Goal: Task Accomplishment & Management: Complete application form

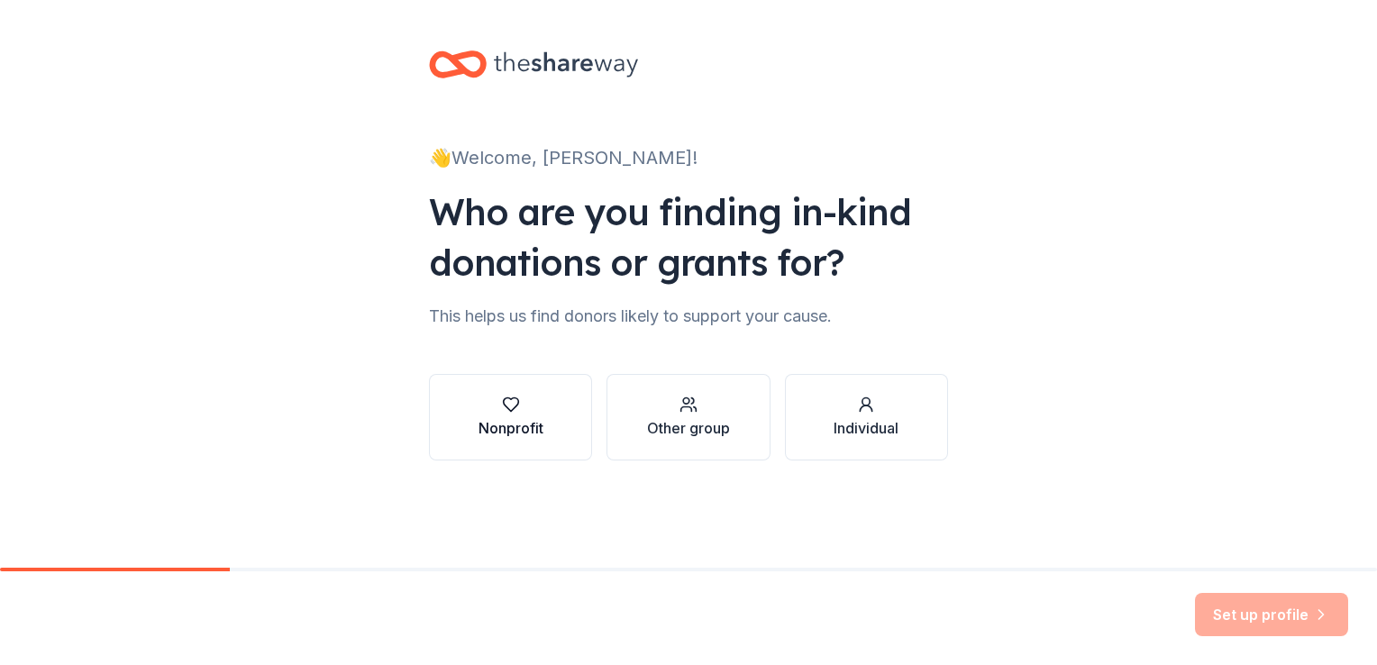
click at [529, 418] on div "Nonprofit" at bounding box center [511, 428] width 65 height 22
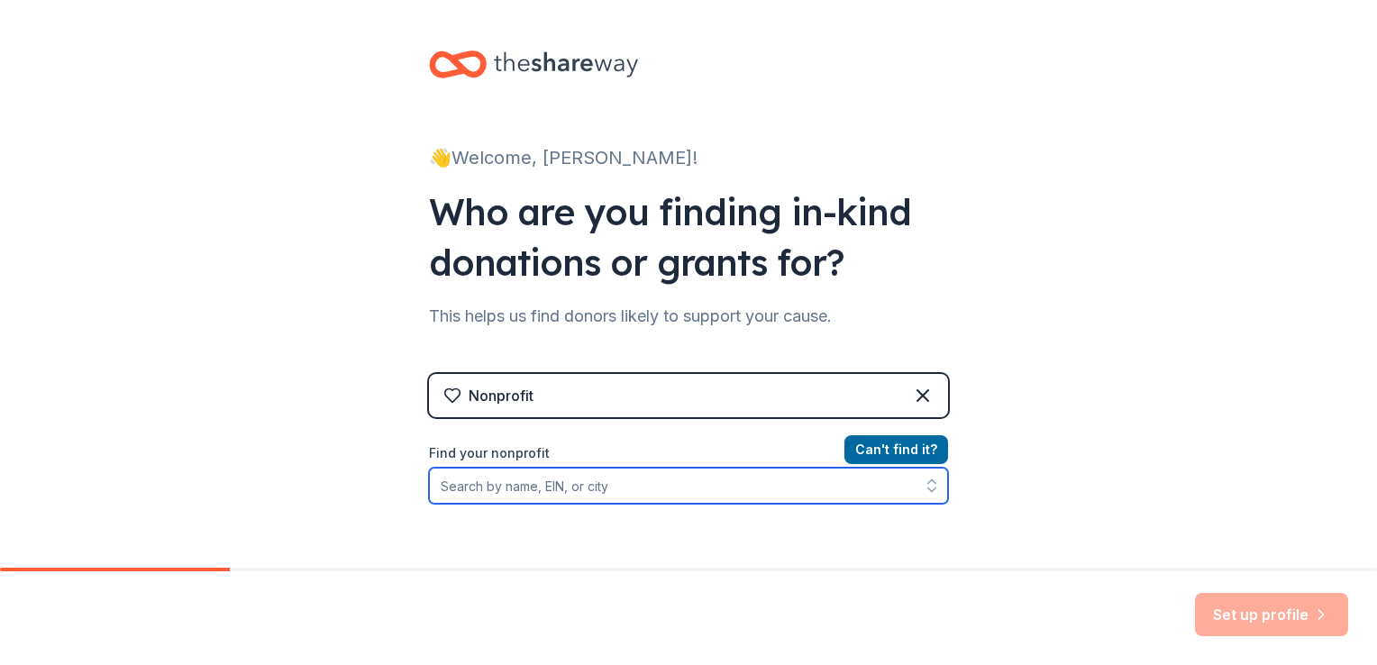
click at [651, 485] on input "Find your nonprofit" at bounding box center [688, 486] width 519 height 36
paste input "[US_EMPLOYER_IDENTIFICATION_NUMBER]"
type input "[US_EMPLOYER_IDENTIFICATION_NUMBER]"
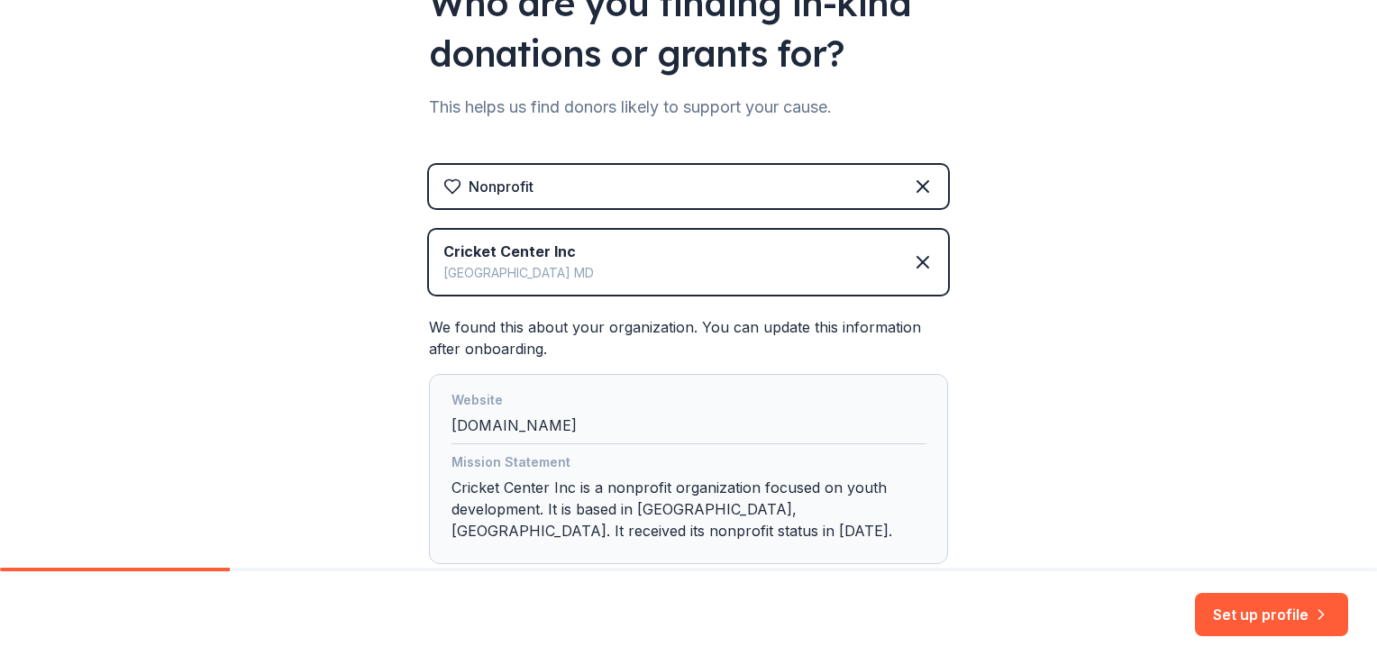
scroll to position [327, 0]
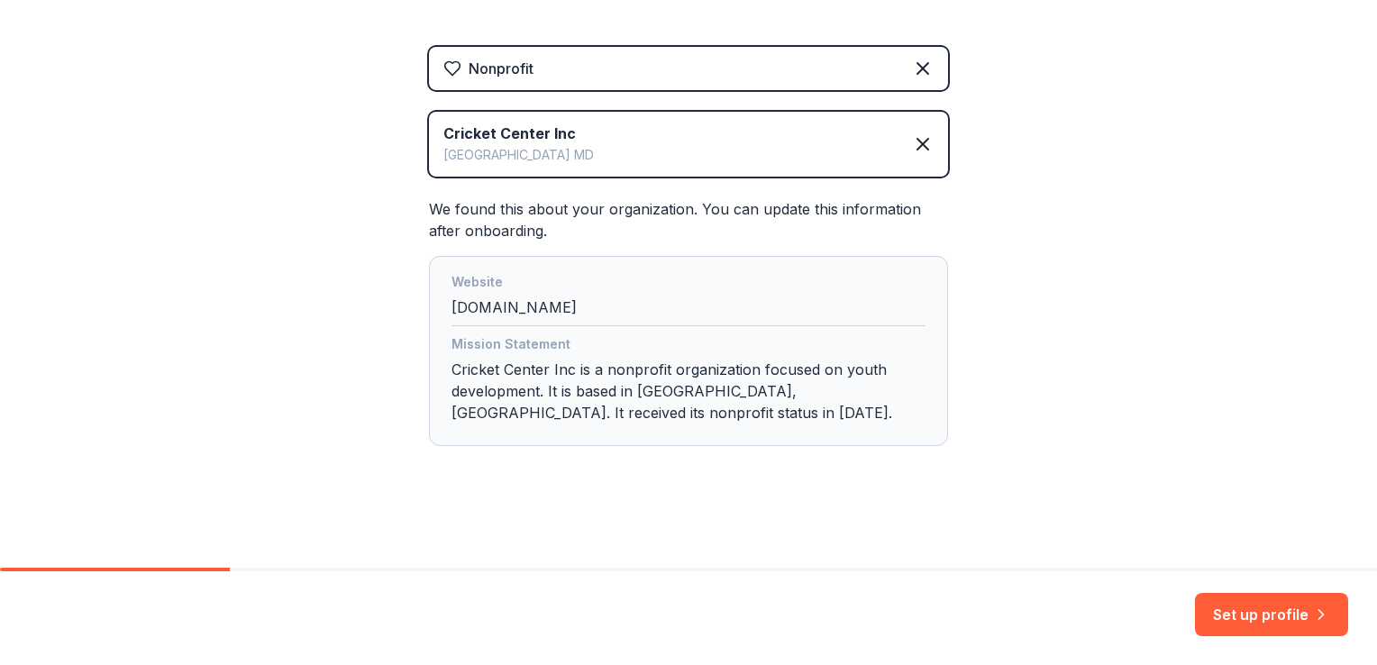
click at [521, 290] on div "Website" at bounding box center [689, 283] width 474 height 25
click at [548, 319] on div "Website [DOMAIN_NAME]" at bounding box center [689, 298] width 474 height 55
click at [552, 307] on div "Website [DOMAIN_NAME]" at bounding box center [689, 298] width 474 height 55
click at [573, 307] on div "Website [DOMAIN_NAME]" at bounding box center [689, 298] width 474 height 55
click at [584, 308] on div "Website [DOMAIN_NAME]" at bounding box center [689, 298] width 474 height 55
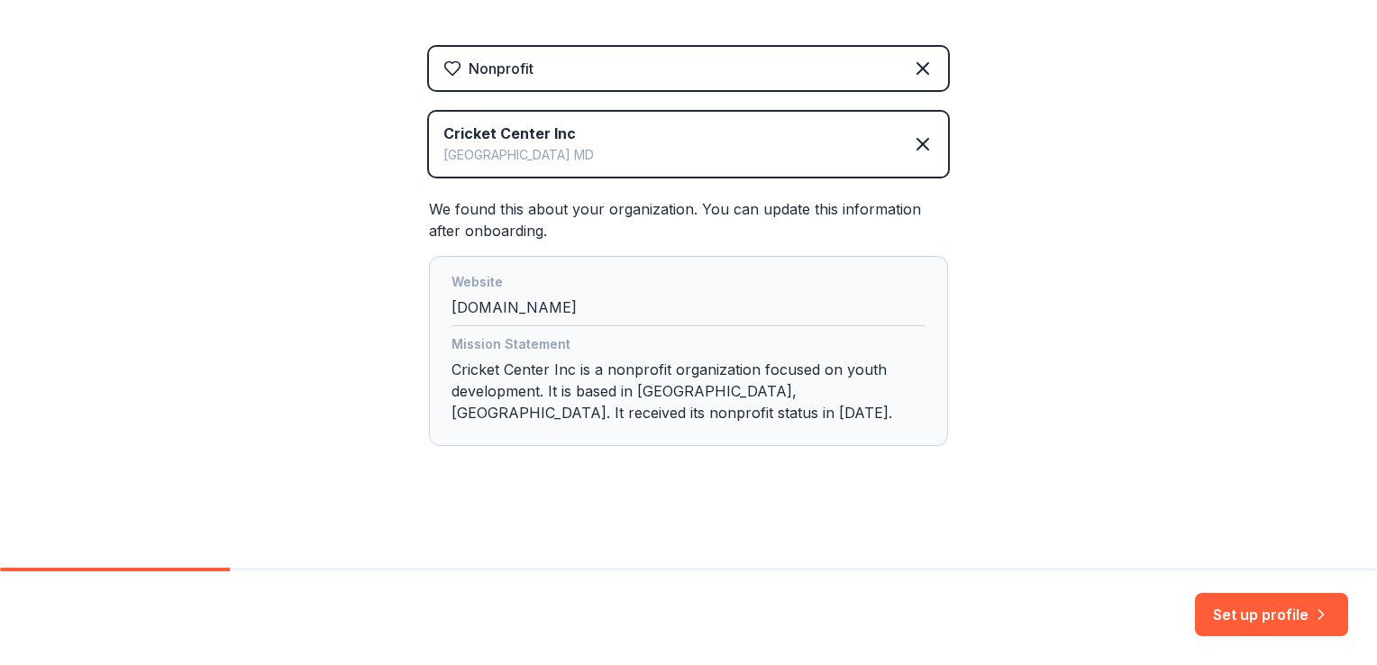
click at [589, 308] on div "Website [DOMAIN_NAME]" at bounding box center [689, 298] width 474 height 55
click at [520, 315] on div "Website [DOMAIN_NAME]" at bounding box center [689, 298] width 474 height 55
drag, startPoint x: 519, startPoint y: 315, endPoint x: 501, endPoint y: 319, distance: 18.4
click at [501, 319] on div "Website [DOMAIN_NAME]" at bounding box center [689, 298] width 474 height 55
drag, startPoint x: 501, startPoint y: 319, endPoint x: 471, endPoint y: 315, distance: 30.0
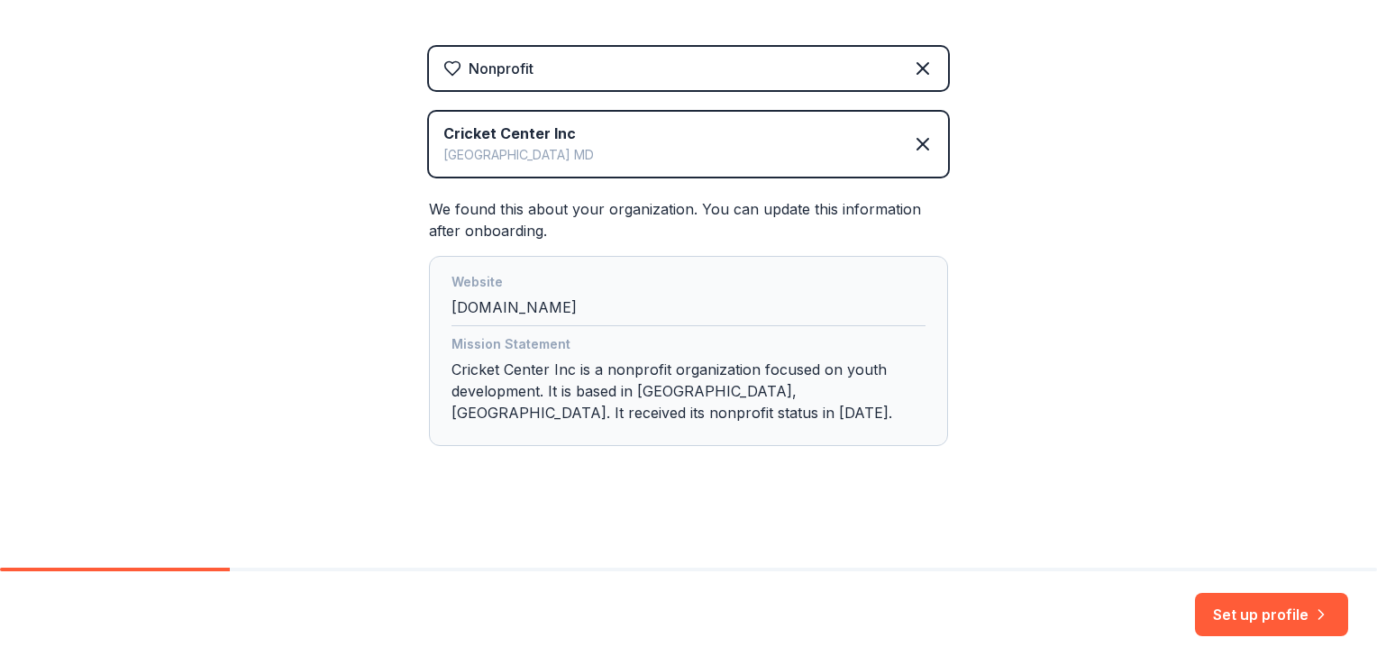
click at [479, 316] on div "Website [DOMAIN_NAME]" at bounding box center [689, 298] width 474 height 55
click at [459, 317] on div "Website [DOMAIN_NAME]" at bounding box center [689, 298] width 474 height 55
click at [1247, 619] on button "Set up profile" at bounding box center [1271, 614] width 153 height 43
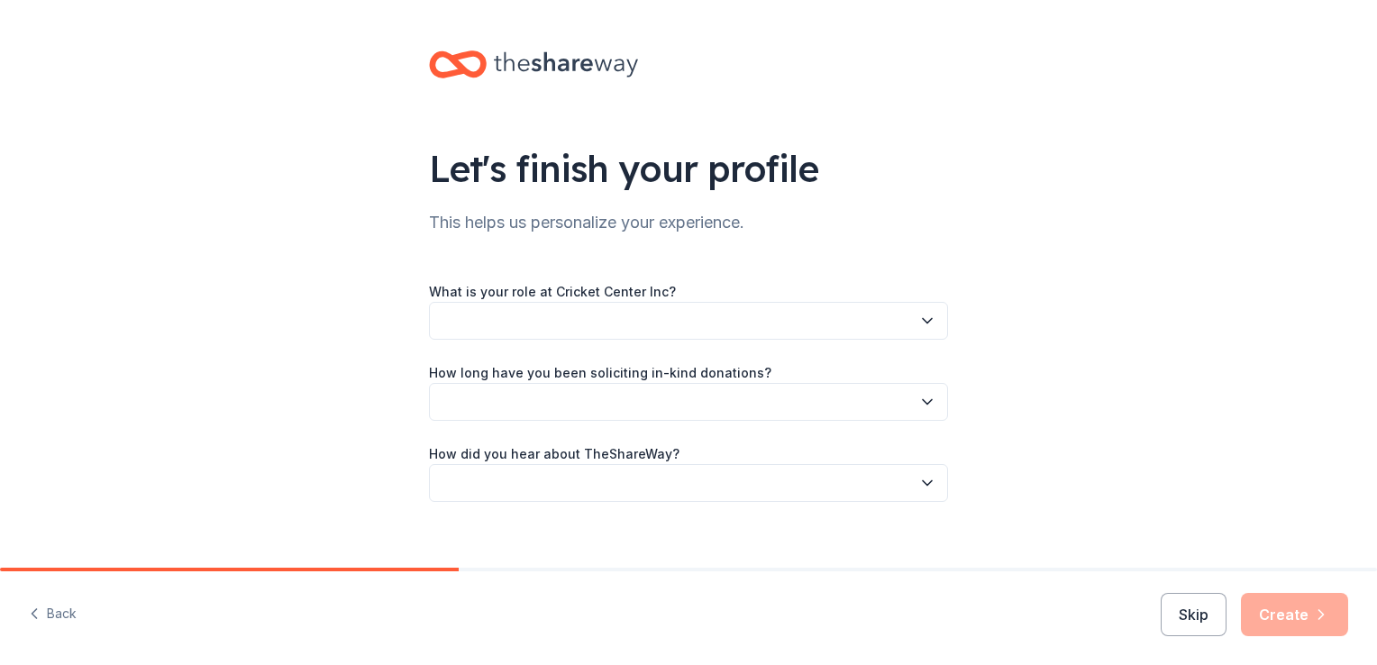
click at [544, 397] on button "button" at bounding box center [688, 402] width 519 height 38
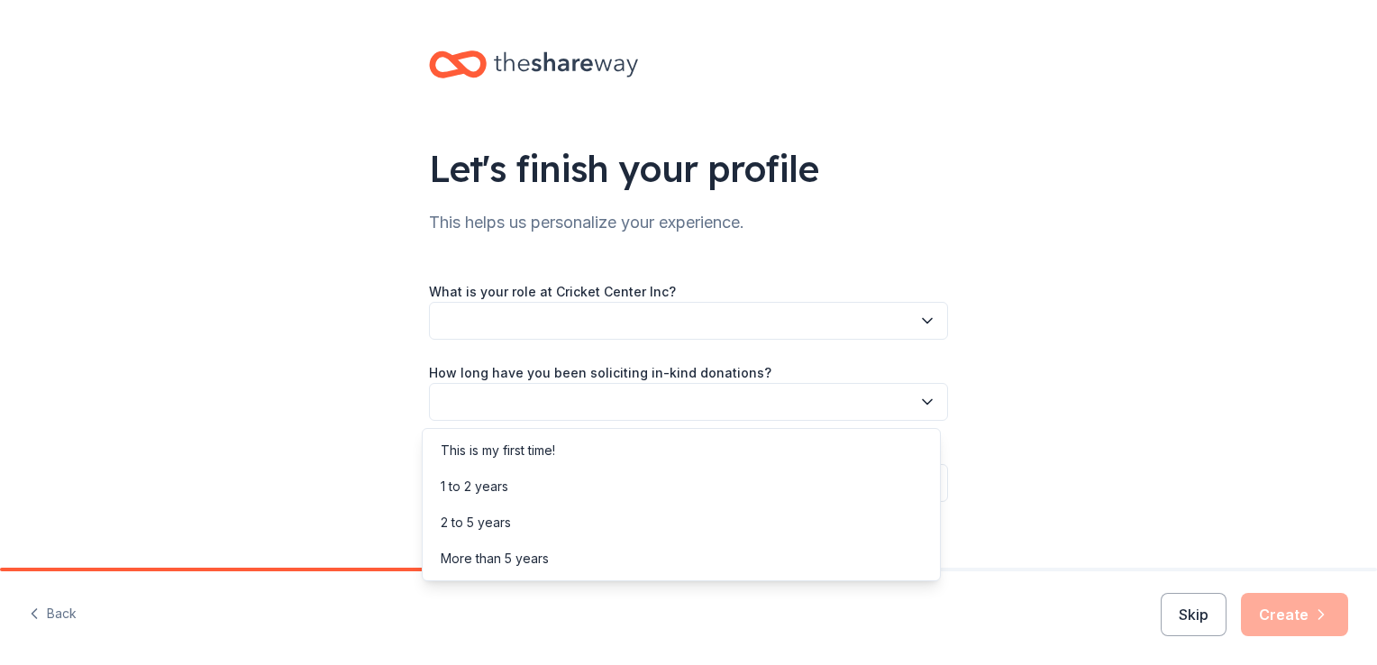
click at [306, 301] on div "Let's finish your profile This helps us personalize your experience. What is yo…" at bounding box center [688, 294] width 1377 height 589
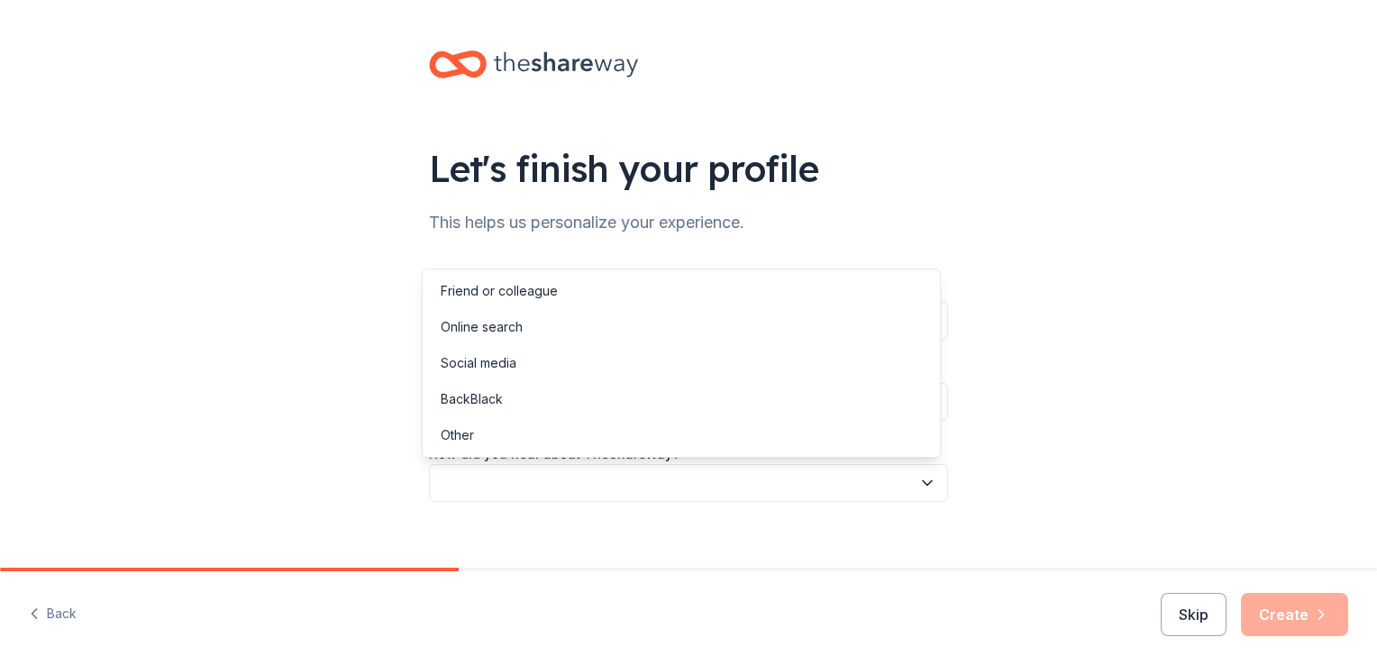
click at [649, 480] on button "button" at bounding box center [688, 483] width 519 height 38
click at [263, 240] on div "Let's finish your profile This helps us personalize your experience. What is yo…" at bounding box center [688, 294] width 1377 height 589
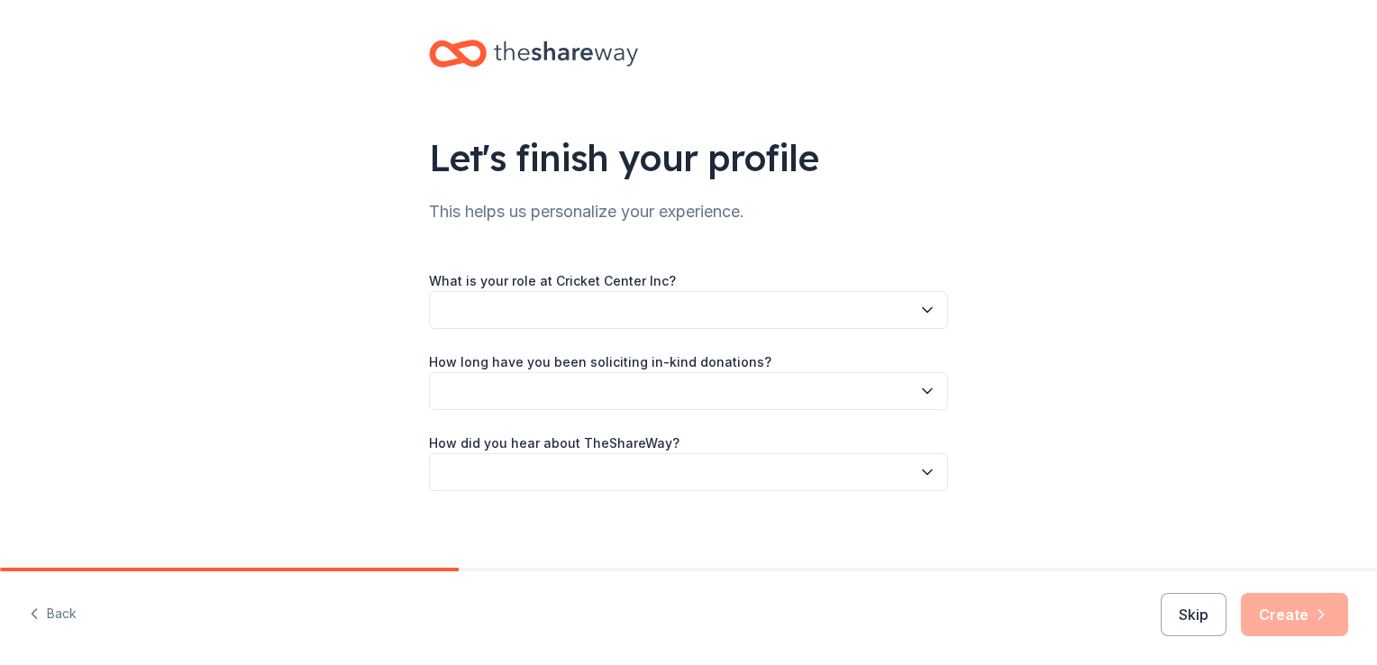
scroll to position [20, 0]
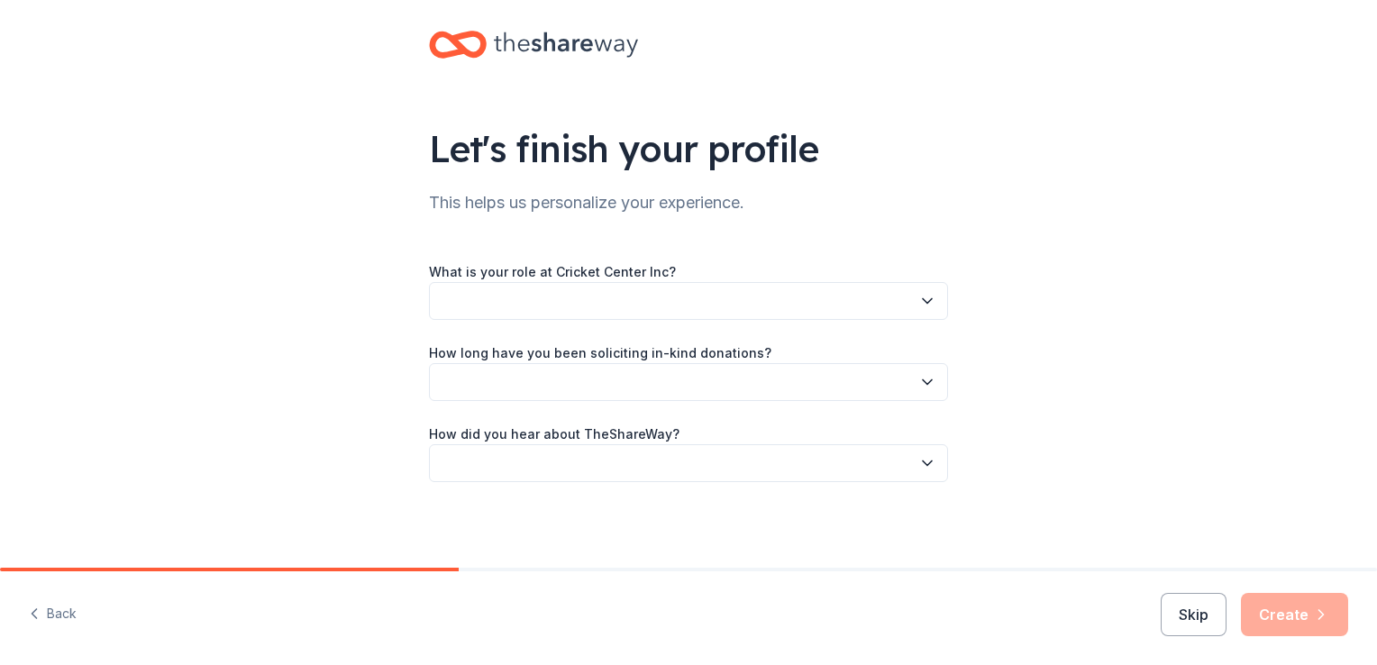
click at [528, 308] on button "button" at bounding box center [688, 301] width 519 height 38
